Goal: Check status

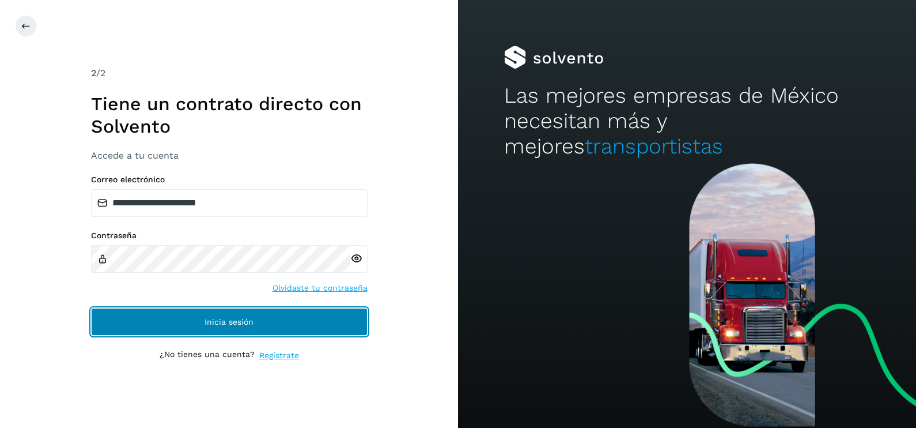
click at [195, 322] on button "Inicia sesión" at bounding box center [229, 322] width 277 height 28
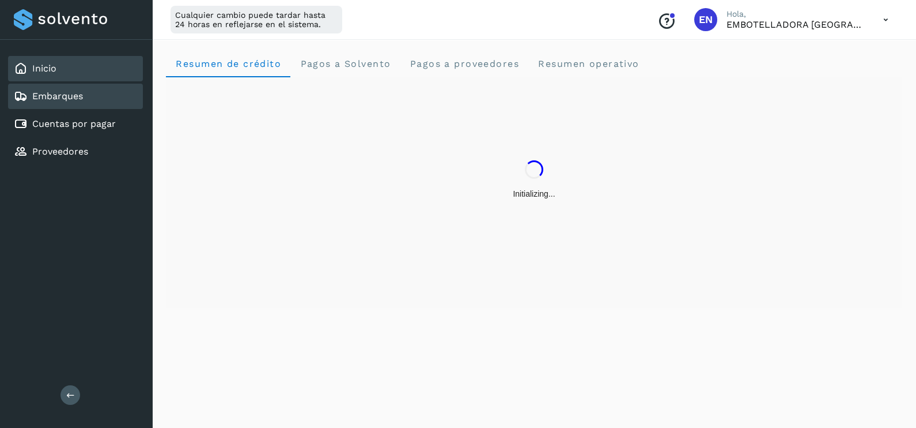
click at [93, 87] on div "Embarques" at bounding box center [75, 96] width 135 height 25
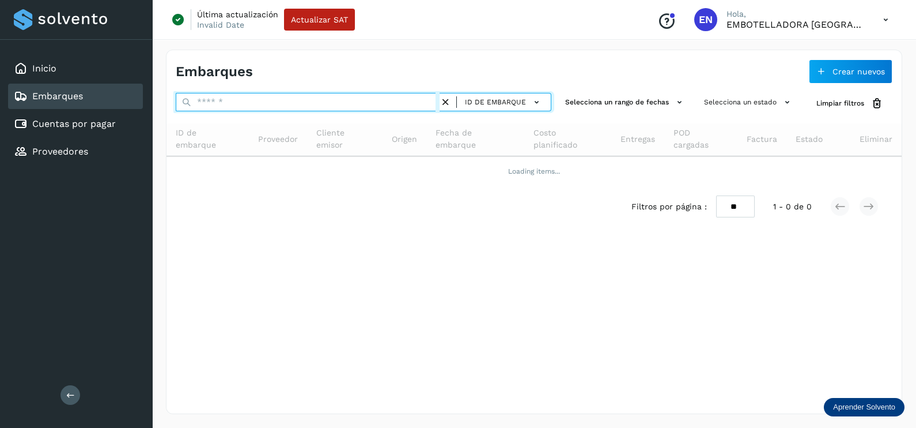
click at [231, 98] on input "text" at bounding box center [308, 102] width 264 height 18
paste input "**********"
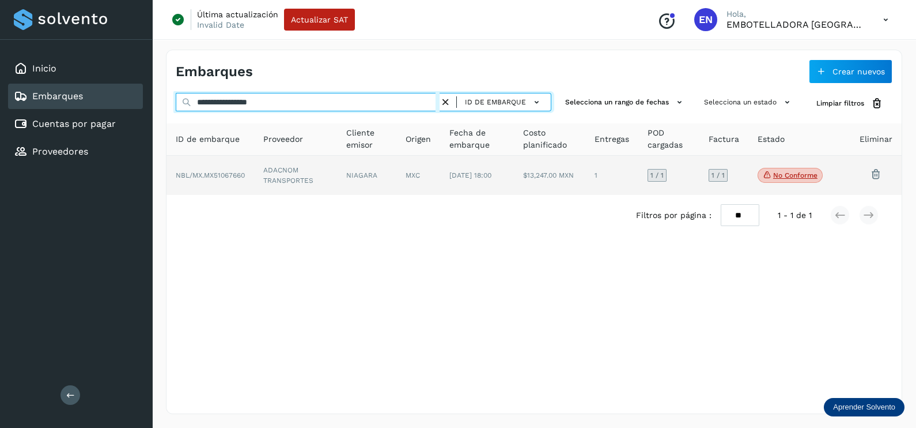
type input "**********"
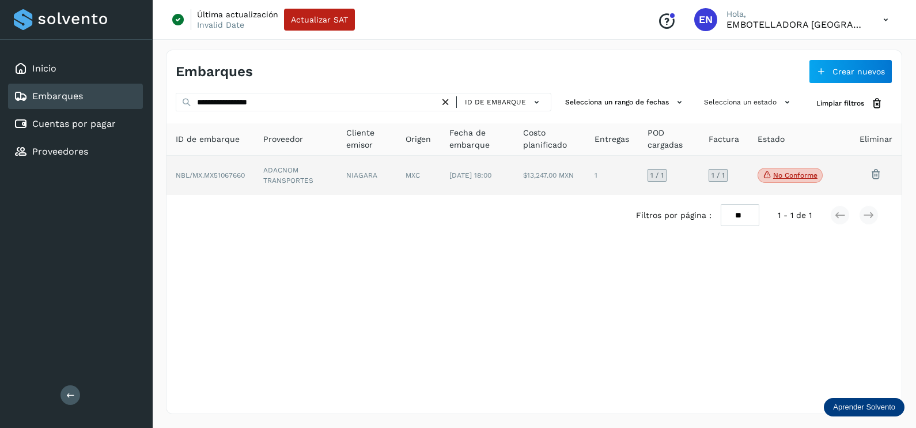
click at [337, 172] on td "ADACNOM TRANSPORTES" at bounding box center [366, 175] width 59 height 39
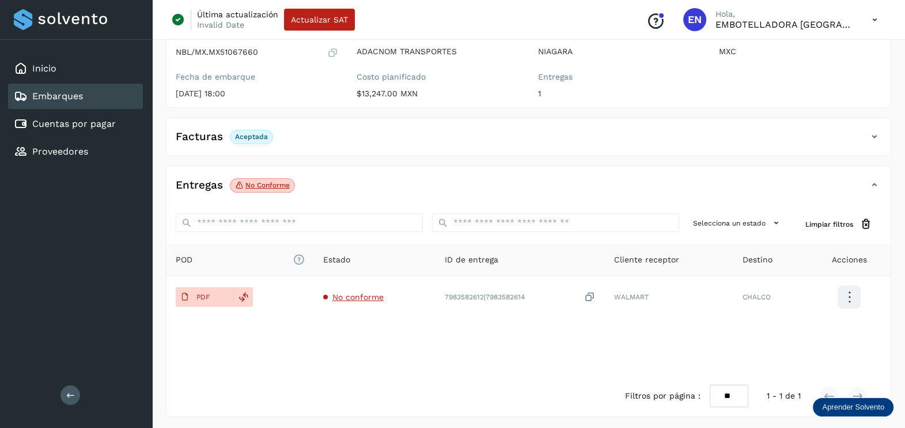
scroll to position [120, 0]
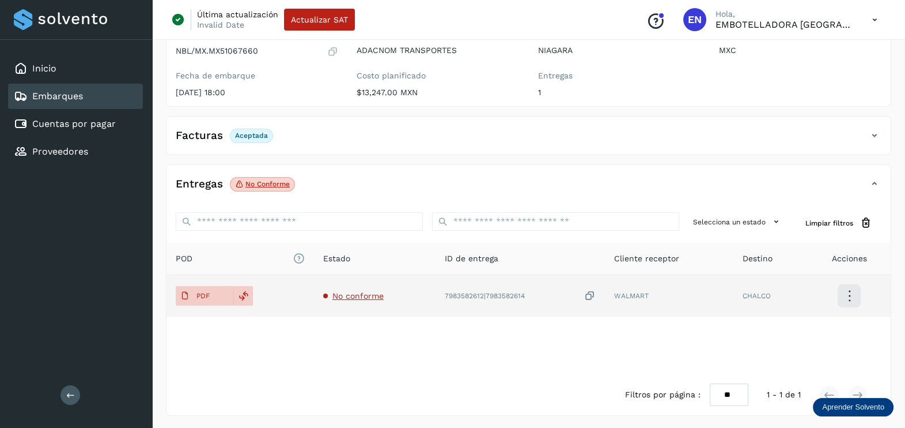
click at [362, 299] on span "No conforme" at bounding box center [358, 295] width 51 height 9
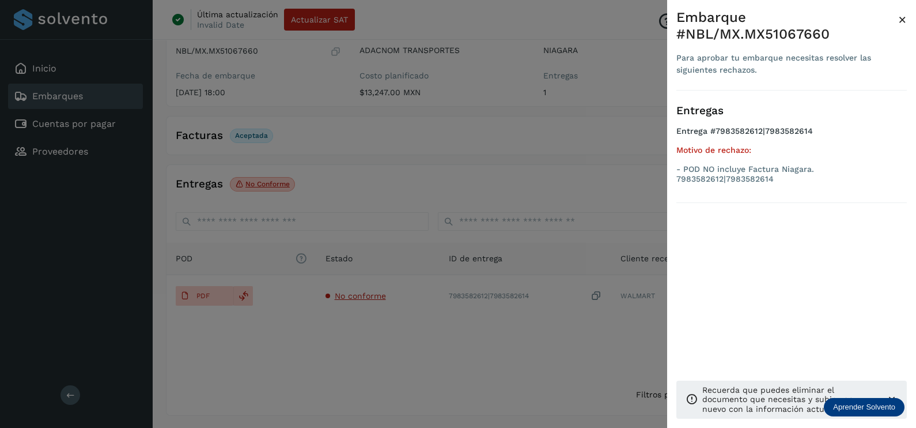
drag, startPoint x: 362, startPoint y: 299, endPoint x: 360, endPoint y: 367, distance: 68.6
click at [363, 369] on div at bounding box center [458, 214] width 916 height 428
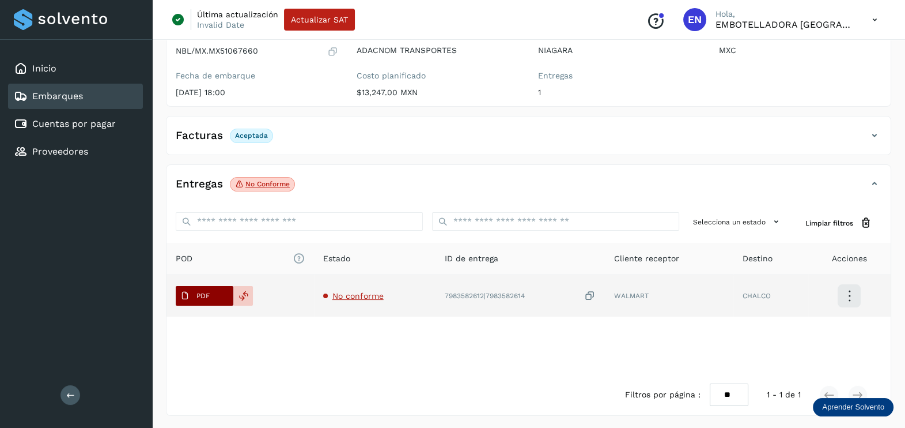
click at [208, 292] on p "PDF" at bounding box center [203, 296] width 13 height 8
click at [210, 301] on span "PDF" at bounding box center [195, 295] width 39 height 18
click at [591, 297] on icon at bounding box center [590, 296] width 12 height 12
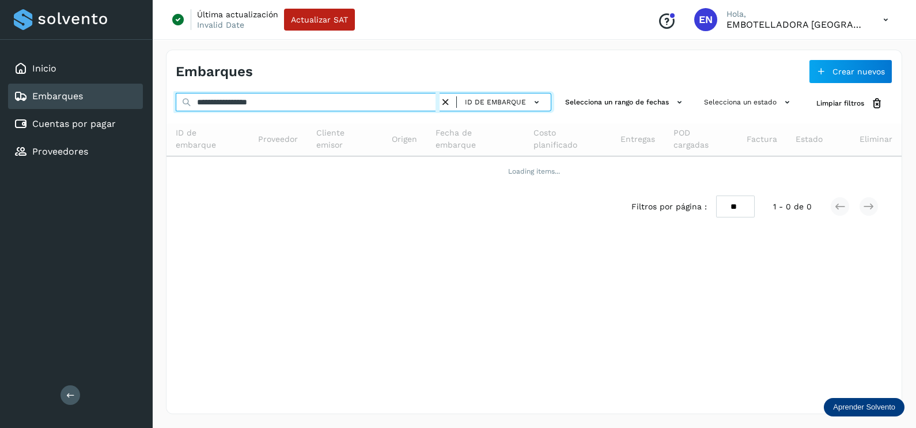
drag, startPoint x: 167, startPoint y: 121, endPoint x: 150, endPoint y: 121, distance: 16.1
click at [154, 121] on div "**********" at bounding box center [534, 232] width 764 height 392
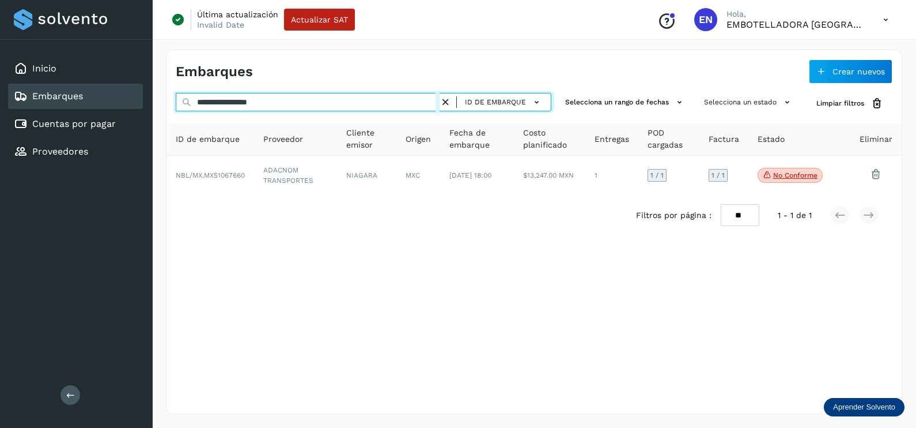
paste input "text"
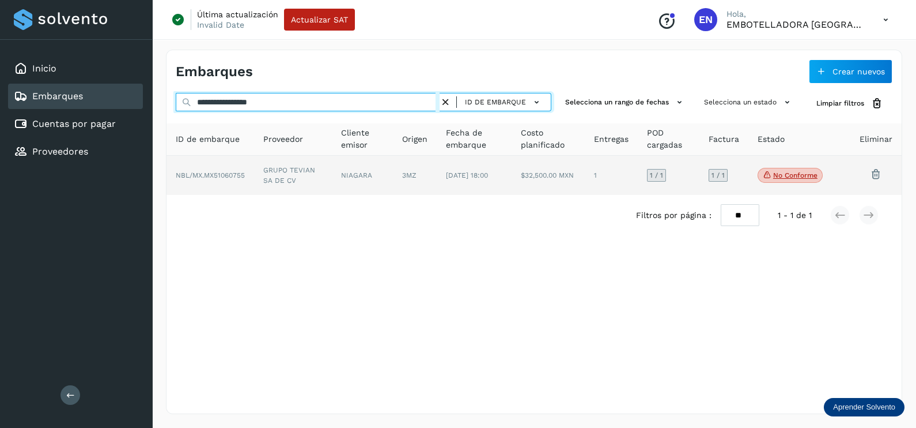
type input "**********"
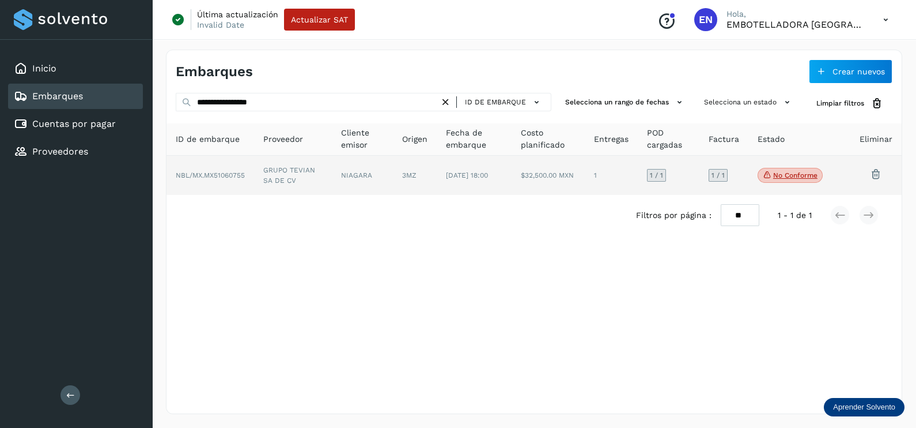
click at [332, 186] on td "GRUPO TEVIAN SA DE CV" at bounding box center [362, 175] width 61 height 39
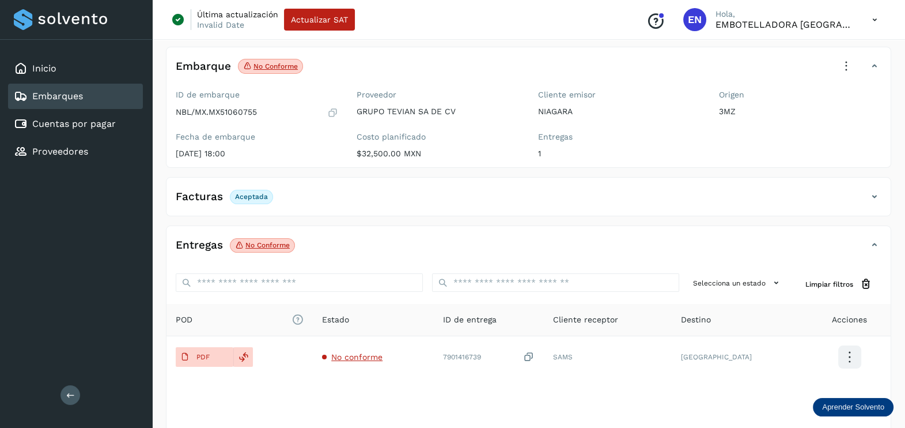
scroll to position [120, 0]
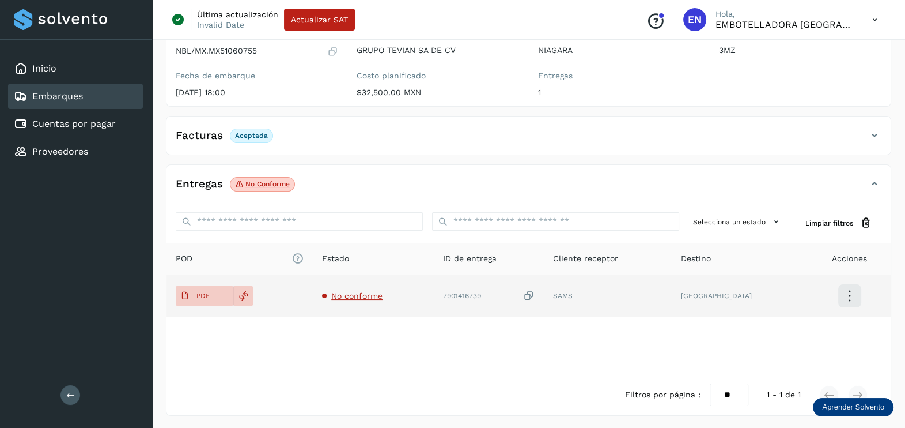
click at [377, 292] on span "No conforme" at bounding box center [356, 295] width 51 height 9
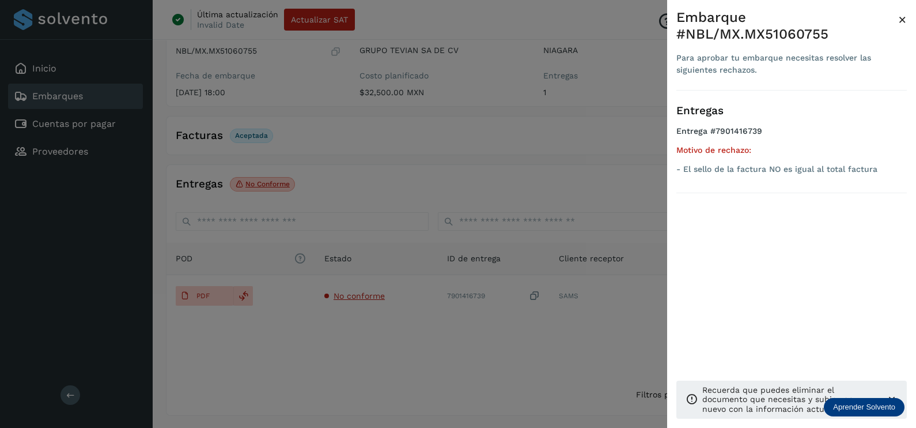
click at [416, 336] on div at bounding box center [458, 214] width 916 height 428
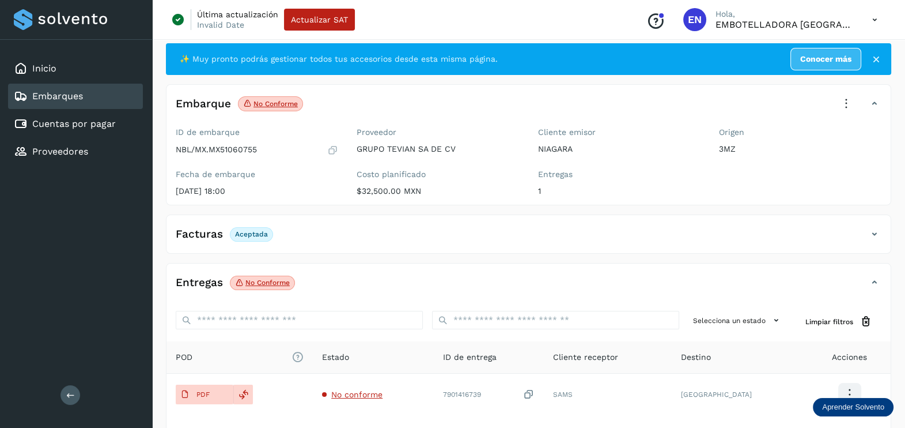
scroll to position [0, 0]
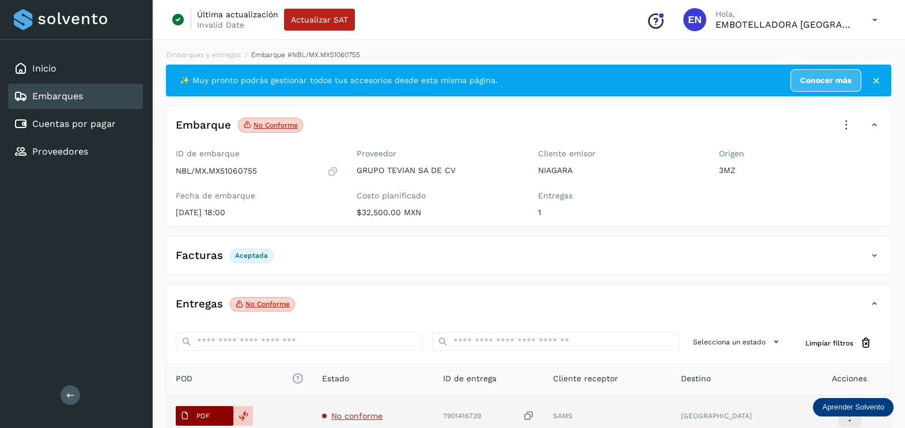
click at [207, 411] on p "PDF" at bounding box center [203, 415] width 13 height 8
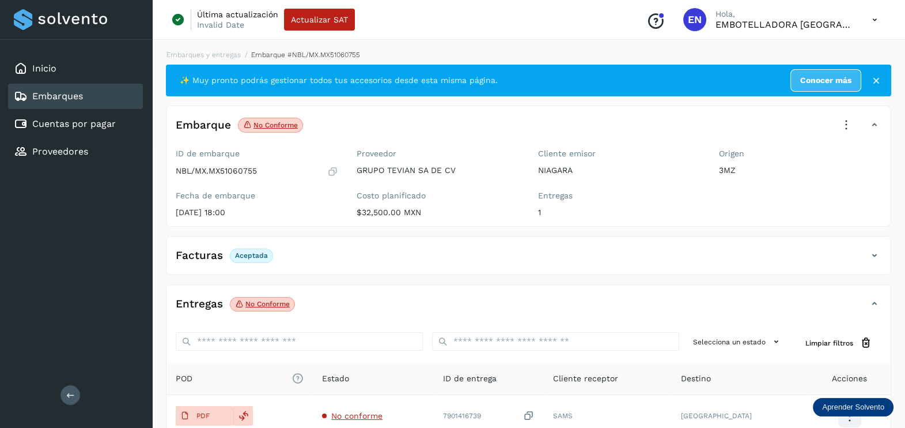
click at [855, 130] on icon at bounding box center [846, 124] width 25 height 25
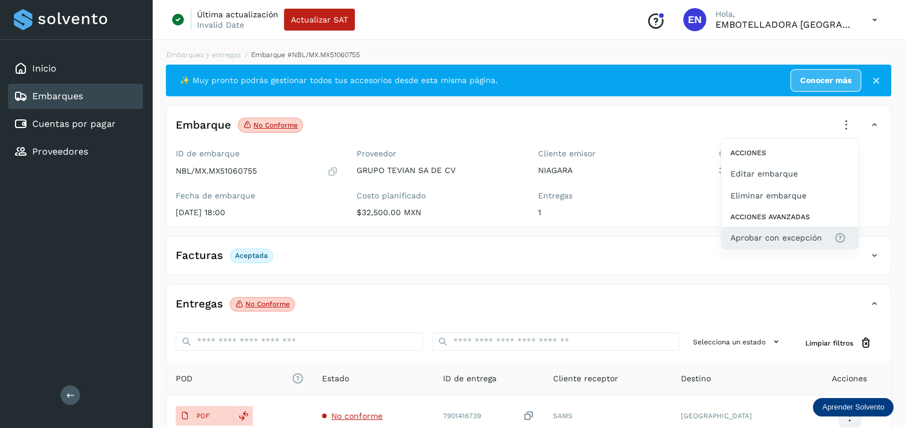
click at [753, 236] on span "Aprobar con excepción" at bounding box center [777, 237] width 92 height 13
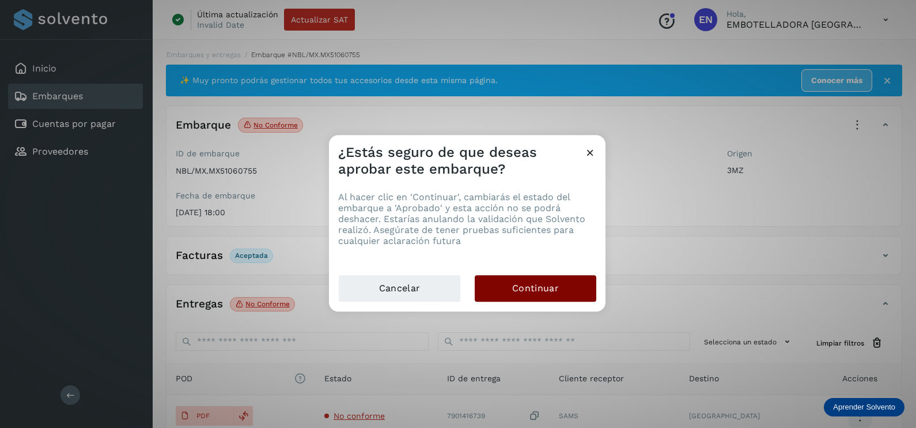
click at [537, 289] on span "Continuar" at bounding box center [535, 288] width 47 height 13
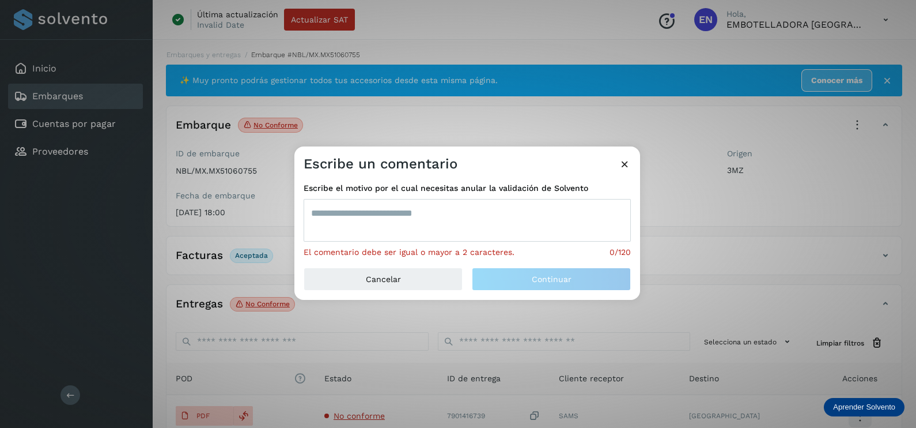
click at [467, 217] on textarea at bounding box center [467, 220] width 327 height 43
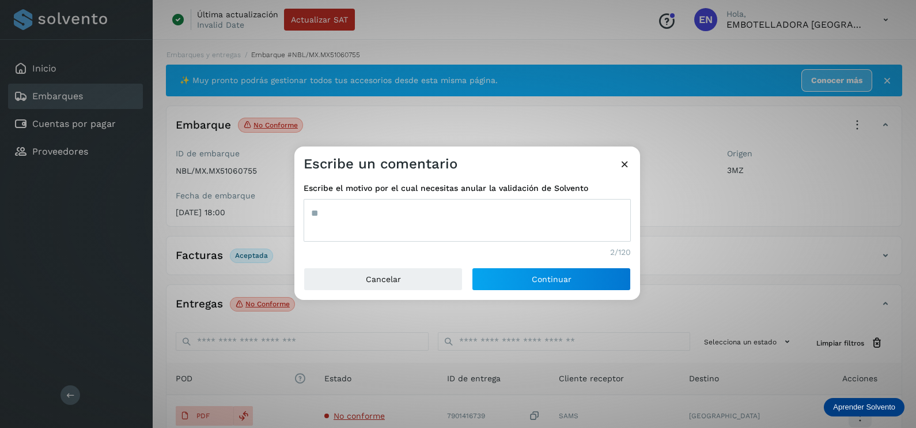
type textarea "*"
type textarea "***"
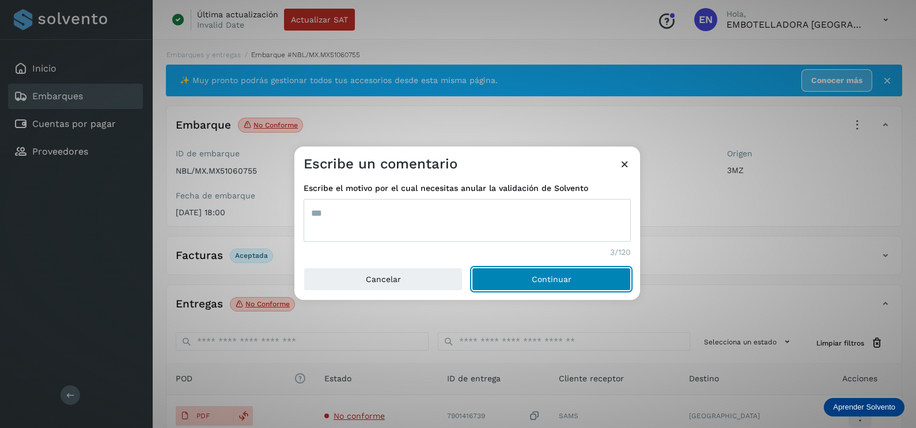
click at [472, 267] on button "Continuar" at bounding box center [551, 278] width 159 height 23
